Goal: Find contact information

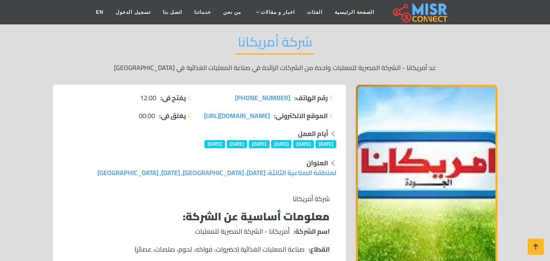
scroll to position [70, 0]
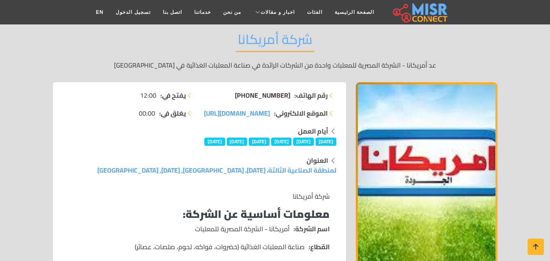
click at [265, 93] on span "[PHONE_NUMBER]" at bounding box center [262, 95] width 55 height 12
click at [278, 94] on span "+20 11 50113146" at bounding box center [262, 95] width 55 height 12
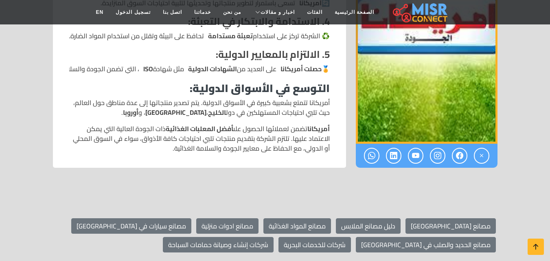
scroll to position [1092, 0]
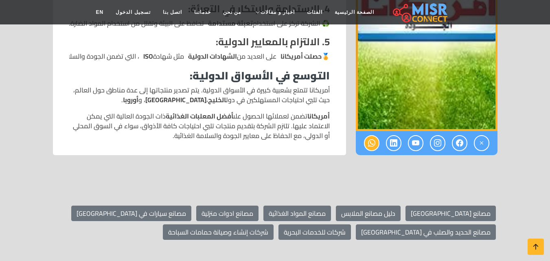
click at [374, 142] on icon at bounding box center [371, 142] width 7 height 13
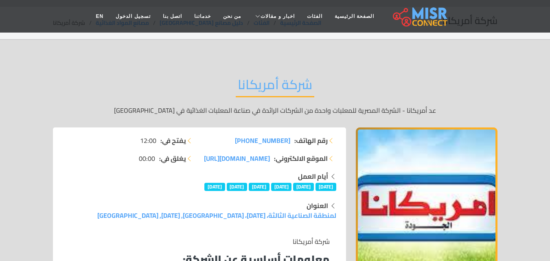
scroll to position [32, 0]
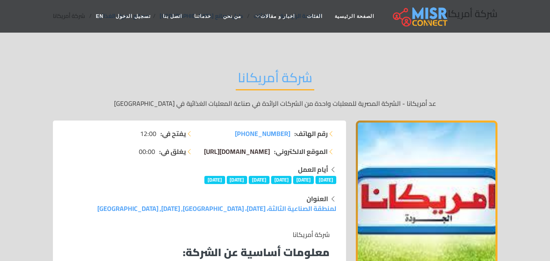
click at [269, 152] on span "www.americanarestaurants.com/" at bounding box center [237, 151] width 66 height 12
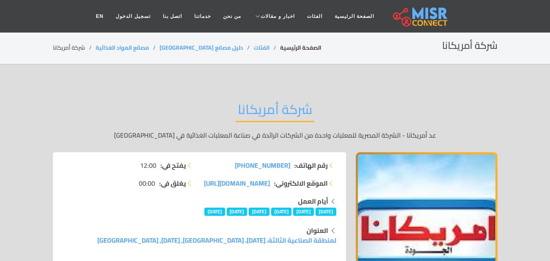
click at [280, 48] on link "الصفحة الرئيسية" at bounding box center [300, 47] width 41 height 11
